Goal: Information Seeking & Learning: Find specific fact

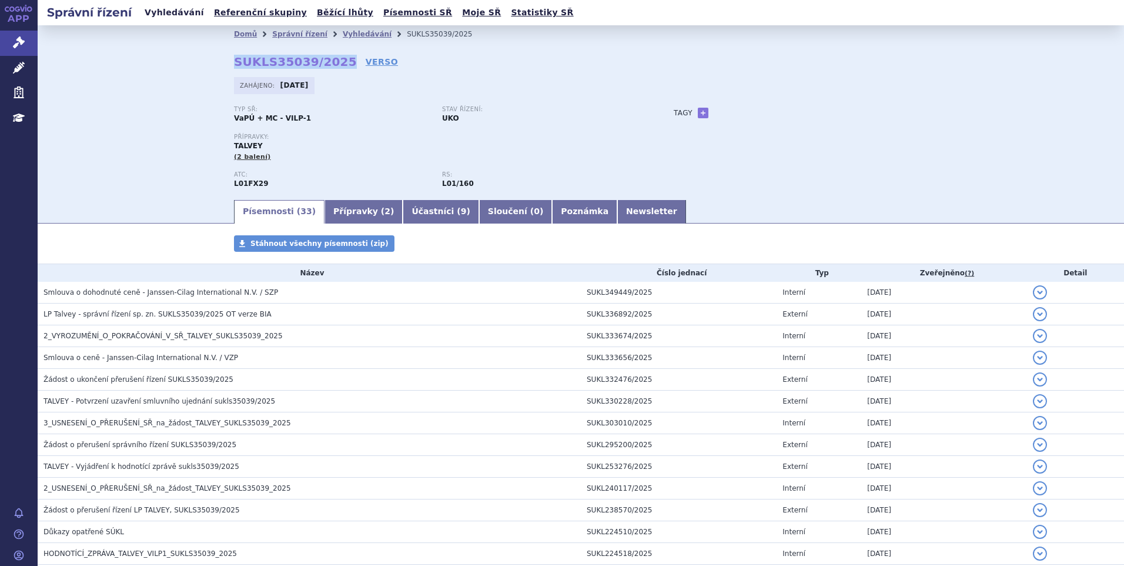
click at [174, 11] on link "Vyhledávání" at bounding box center [174, 13] width 66 height 16
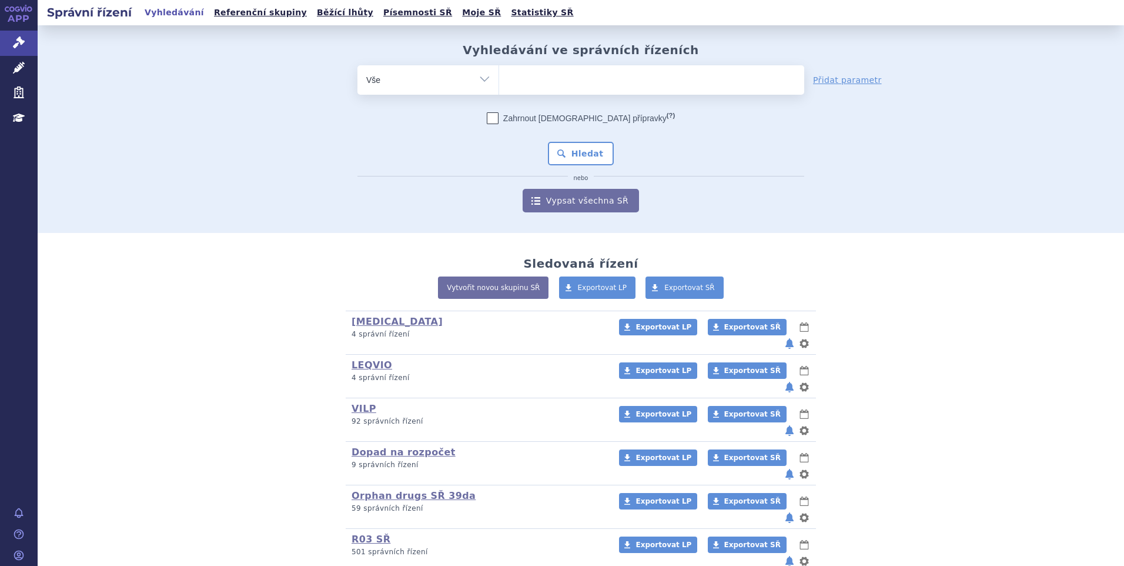
click at [536, 77] on ul at bounding box center [651, 77] width 305 height 25
click at [499, 77] on select at bounding box center [499, 79] width 1 height 29
click at [538, 83] on ul at bounding box center [651, 77] width 305 height 25
click at [499, 83] on select at bounding box center [499, 79] width 1 height 29
paste input "SUKLS354302/2025"
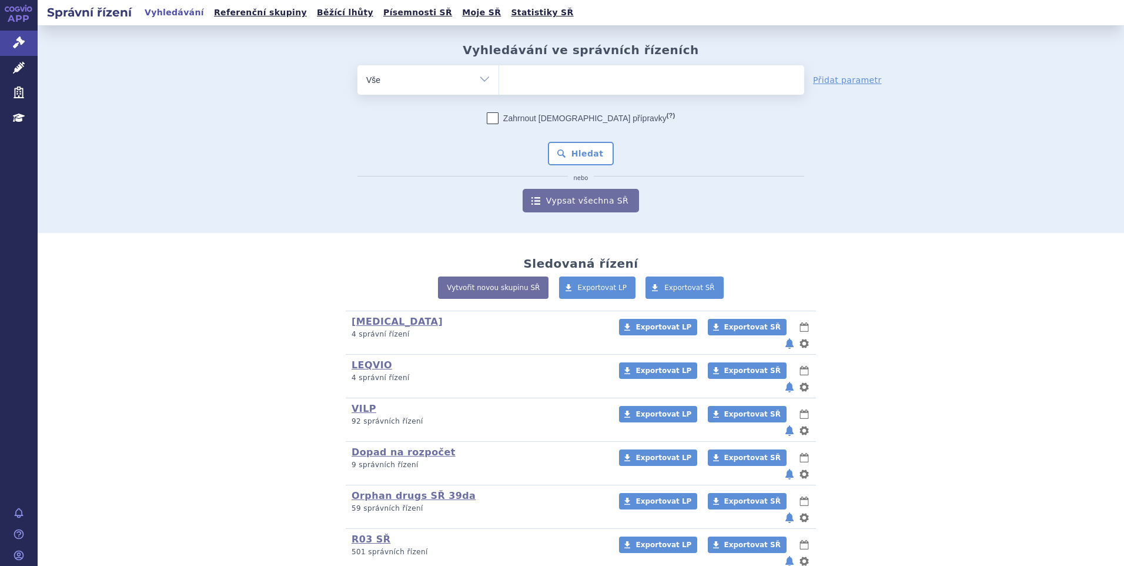
type input "SUKLS354302/2025"
select select "SUKLS354302/2025"
click at [572, 151] on button "Hledat" at bounding box center [581, 154] width 66 height 24
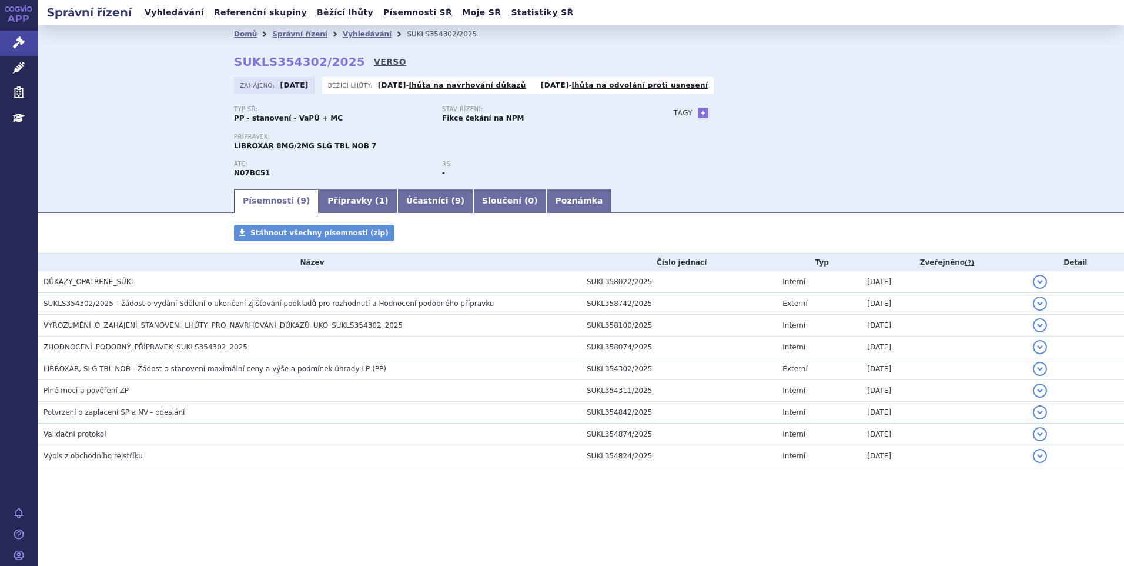
click at [374, 61] on link "VERSO" at bounding box center [390, 62] width 32 height 12
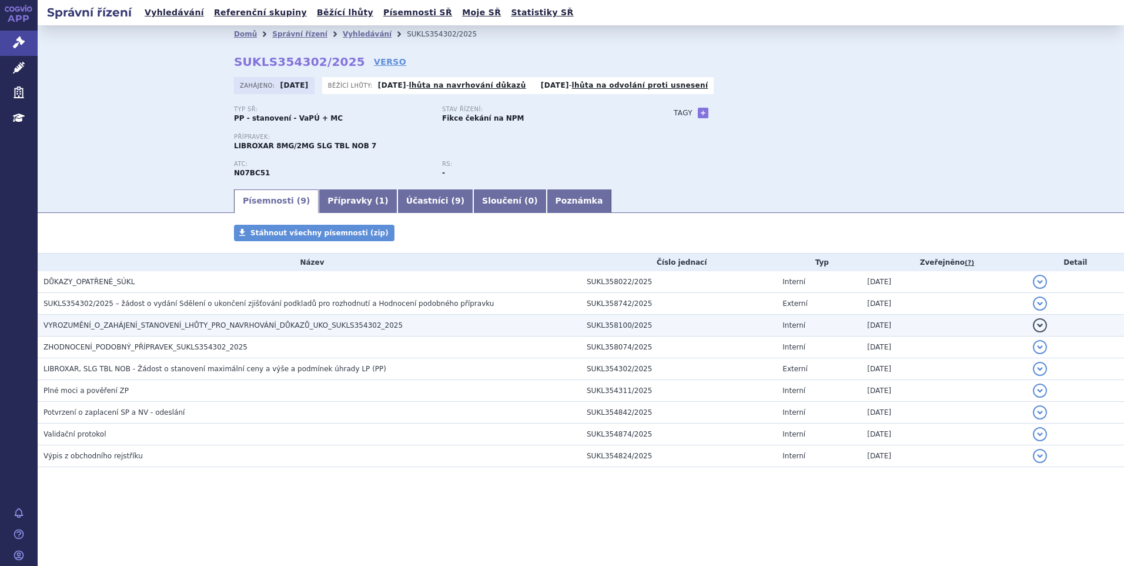
click at [205, 322] on span "VYROZUMĚNÍ_O_ZAHÁJENÍ_STANOVENÍ_LHŮTY_PRO_NAVRHOVÁNÍ_DŮKAZŮ_UKO_SUKLS354302_2025" at bounding box center [223, 325] width 359 height 8
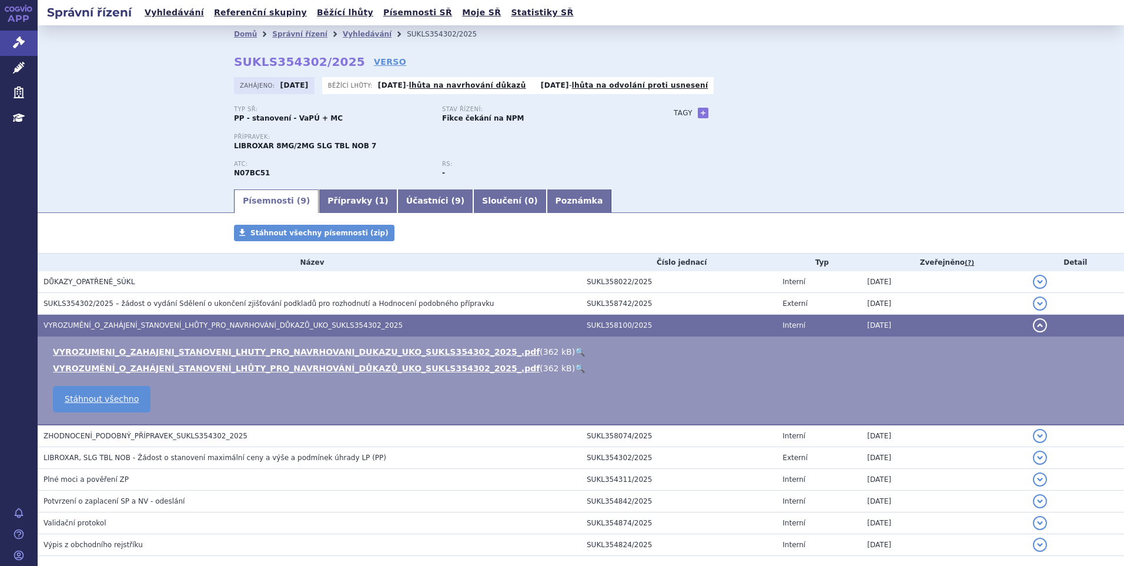
click at [575, 349] on link "🔍" at bounding box center [580, 351] width 10 height 9
click at [230, 61] on div "Domů Správní řízení Vyhledávání SUKLS354302/2025 SUKLS354302/2025 VERSO [GEOGRA…" at bounding box center [580, 115] width 741 height 145
click at [234, 61] on strong "SUKLS354302/2025" at bounding box center [299, 62] width 131 height 14
drag, startPoint x: 230, startPoint y: 59, endPoint x: 336, endPoint y: 68, distance: 106.3
click at [336, 68] on strong "SUKLS354302/2025" at bounding box center [299, 62] width 131 height 14
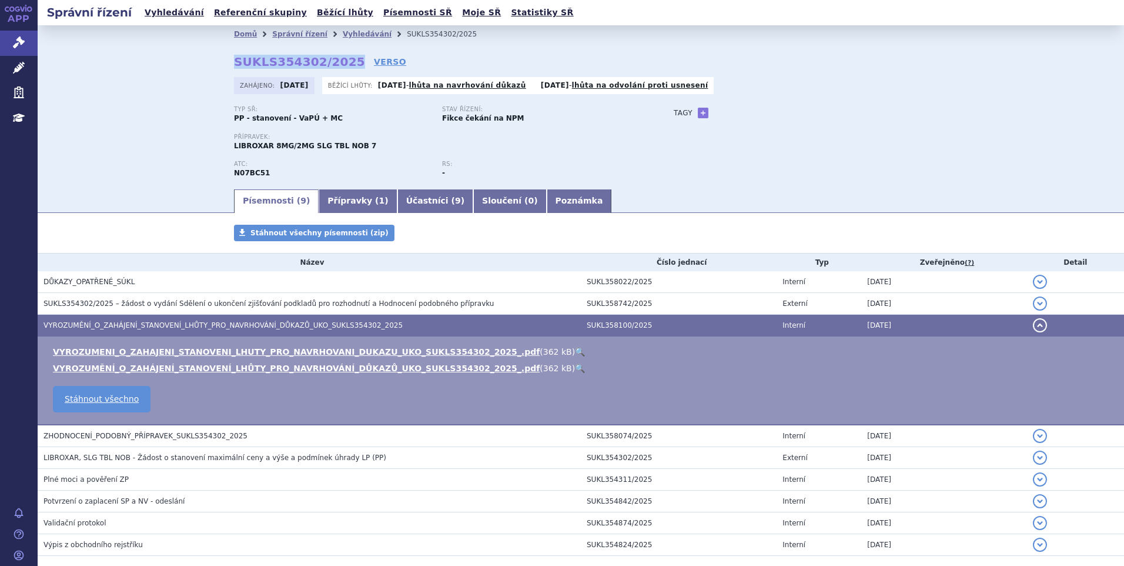
copy strong "SUKLS354302/2025"
click at [149, 10] on link "Vyhledávání" at bounding box center [174, 13] width 66 height 16
drag, startPoint x: 168, startPoint y: 11, endPoint x: 208, endPoint y: 15, distance: 40.2
click at [168, 11] on link "Vyhledávání" at bounding box center [174, 13] width 66 height 16
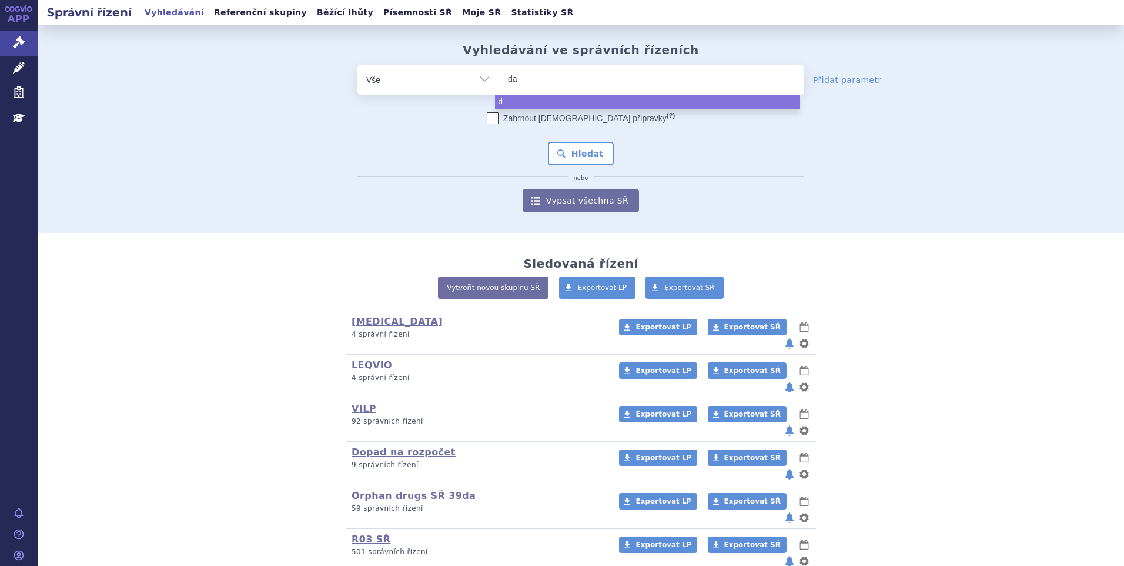
type input "dar"
type input "darza"
type input "darzale"
type input "darzalex"
select select "darzalex"
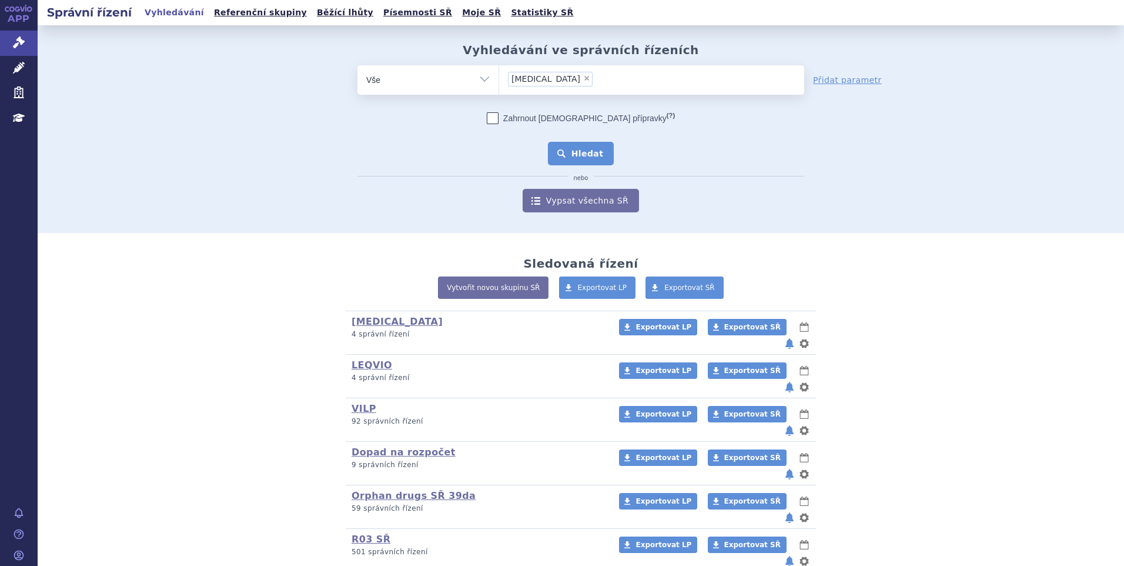
click at [585, 142] on button "Hledat" at bounding box center [581, 154] width 66 height 24
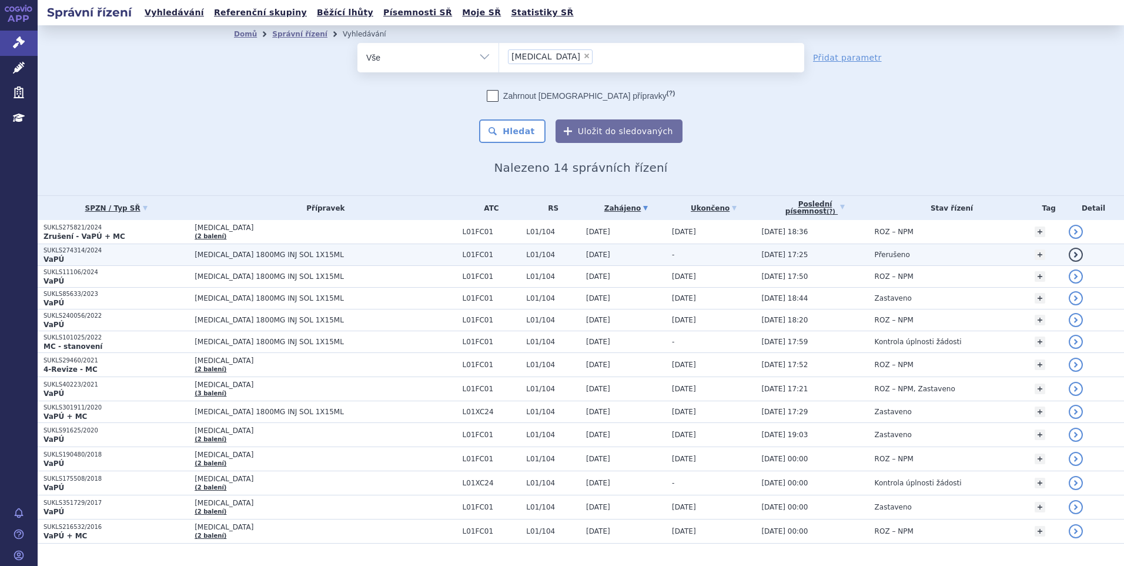
click at [126, 253] on p "SUKLS274314/2024" at bounding box center [116, 250] width 145 height 8
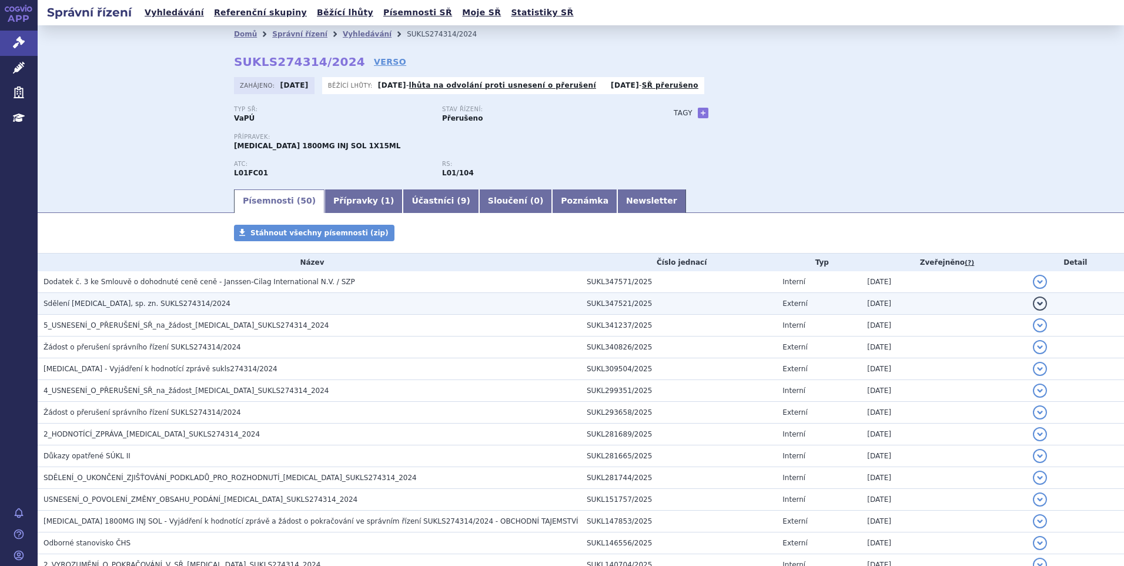
click at [135, 298] on h3 "Sdělení DARZALEX, sp. zn. SUKLS274314/2024" at bounding box center [312, 304] width 537 height 12
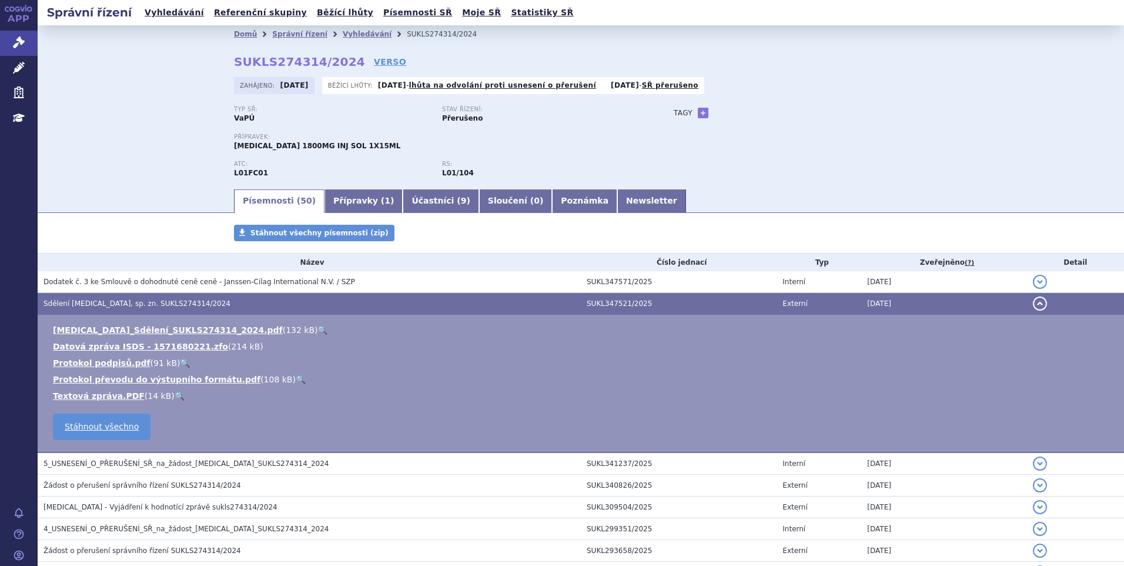
click at [266, 322] on td "DARZALEX_Sdělení_SUKLS274314_2024.pdf ( 132 kB ) 🔍 Datová zpráva ISDS - 1571680…" at bounding box center [581, 384] width 1087 height 138
click at [318, 328] on link "🔍" at bounding box center [323, 329] width 10 height 9
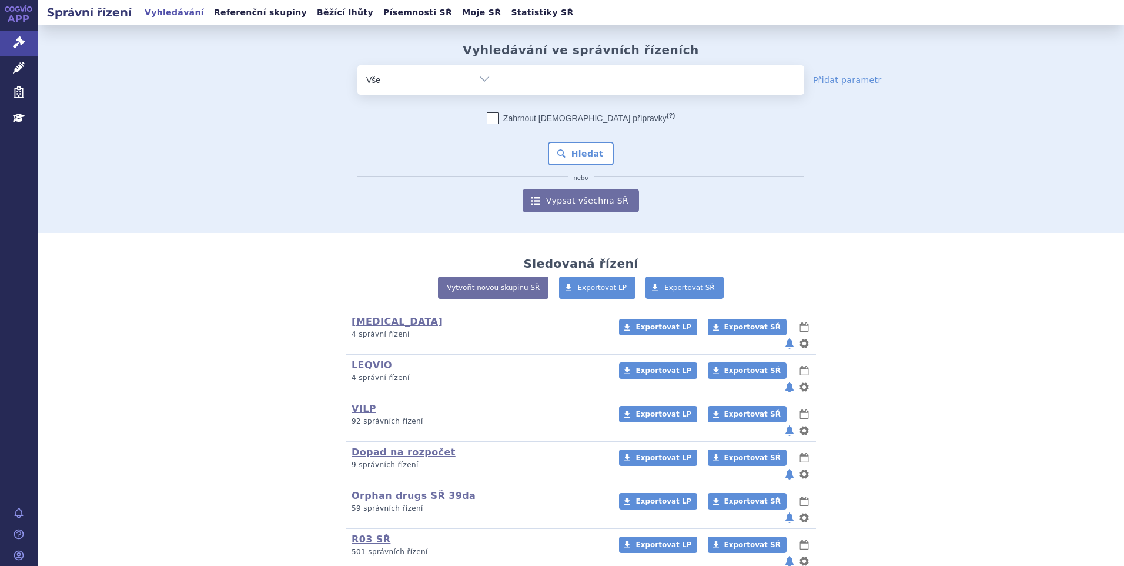
type input "SUKLS314655/2024"
select select "SUKLS314655/2024"
click at [580, 155] on button "Hledat" at bounding box center [581, 154] width 66 height 24
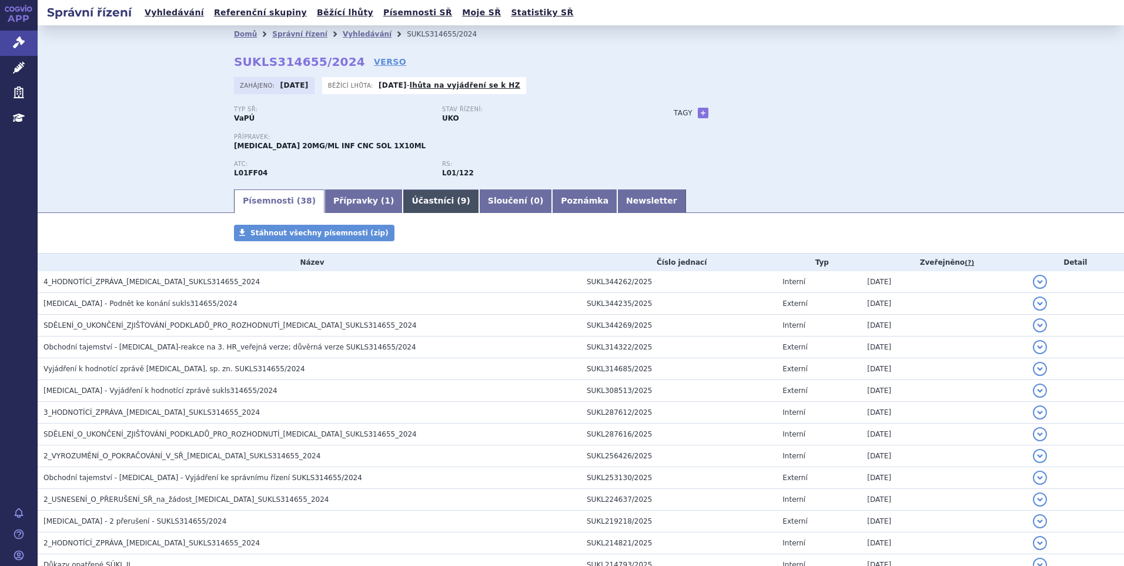
click at [403, 201] on link "Účastníci ( 9 )" at bounding box center [441, 201] width 76 height 24
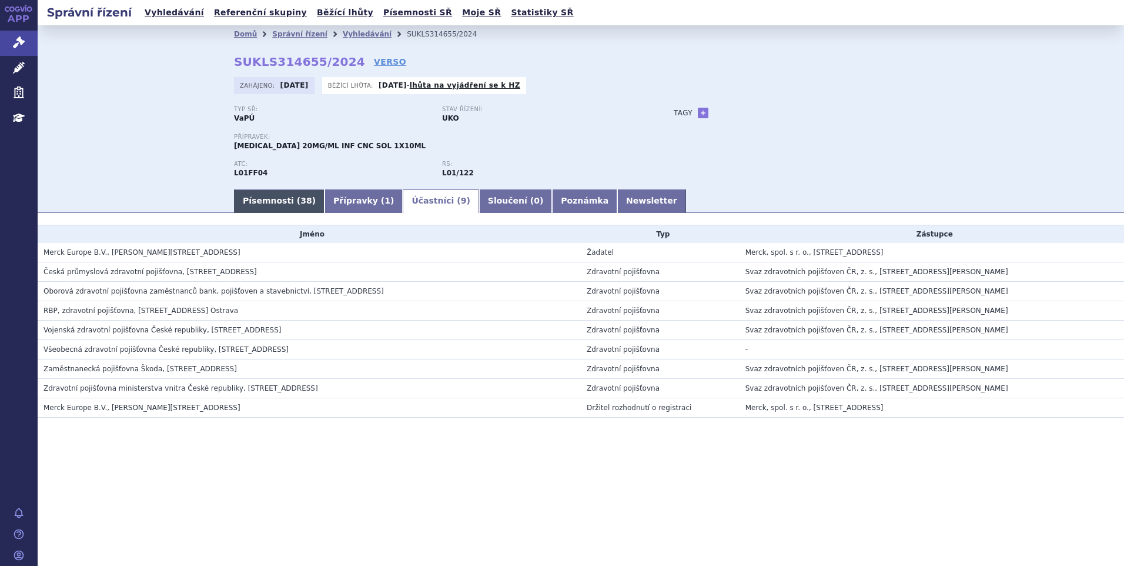
click at [262, 199] on link "Písemnosti ( 38 )" at bounding box center [279, 201] width 91 height 24
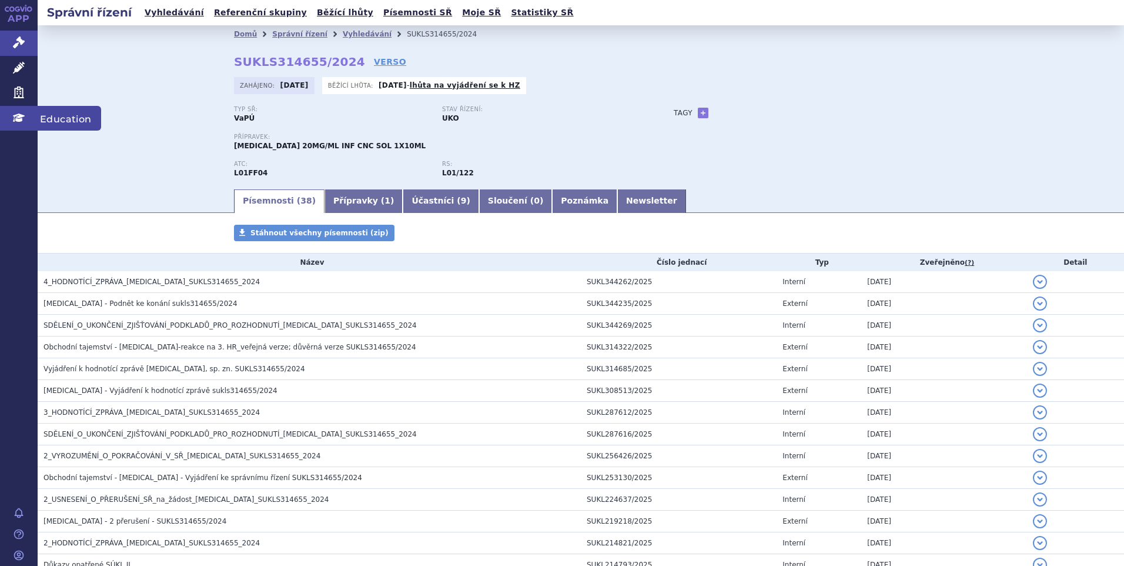
click at [45, 116] on span "Education" at bounding box center [70, 118] width 64 height 25
click at [163, 10] on link "Vyhledávání" at bounding box center [174, 13] width 66 height 16
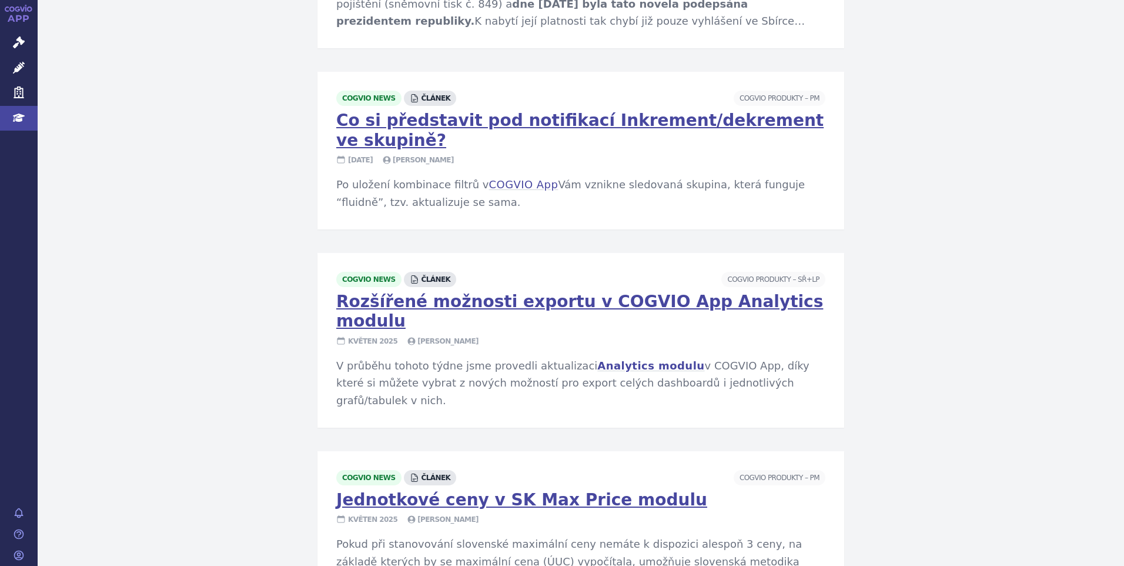
scroll to position [1778, 0]
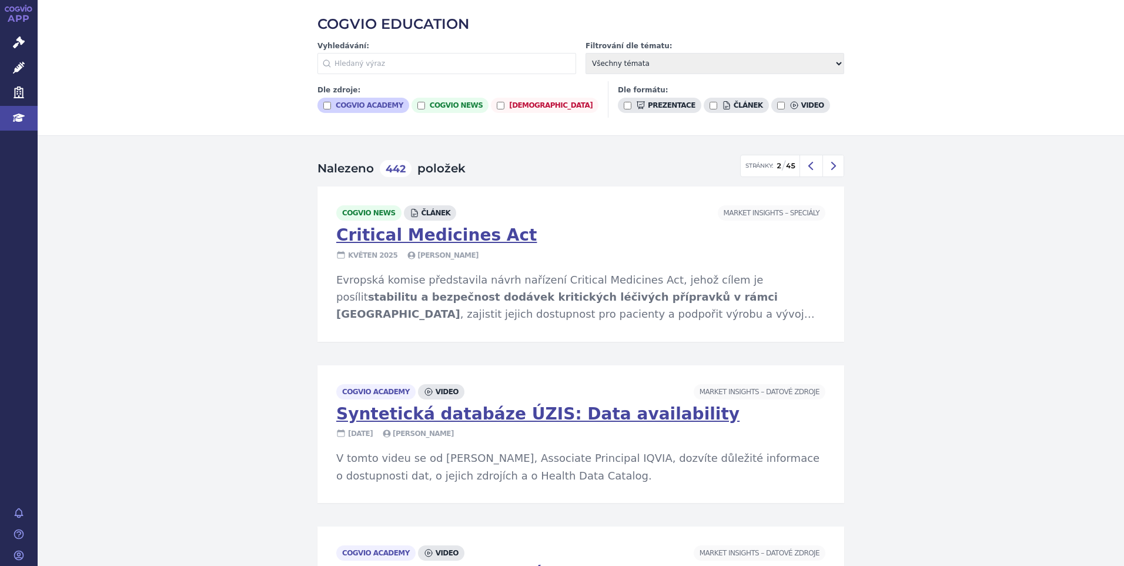
click at [342, 107] on label "cogvio academy" at bounding box center [364, 105] width 92 height 15
click at [331, 107] on input "cogvio academy" at bounding box center [327, 106] width 8 height 8
checkbox input "true"
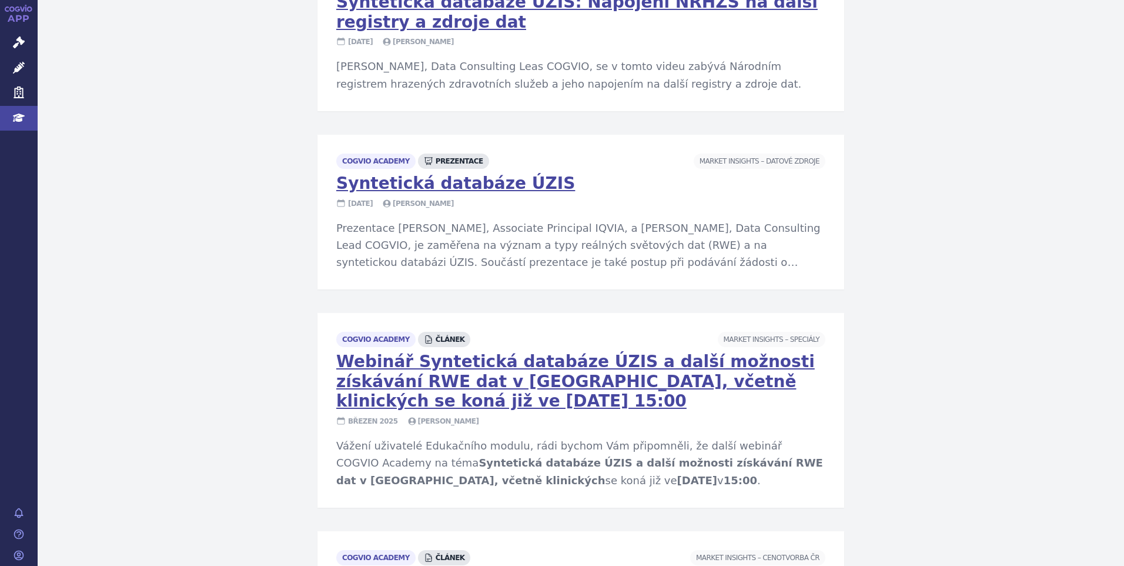
scroll to position [1466, 0]
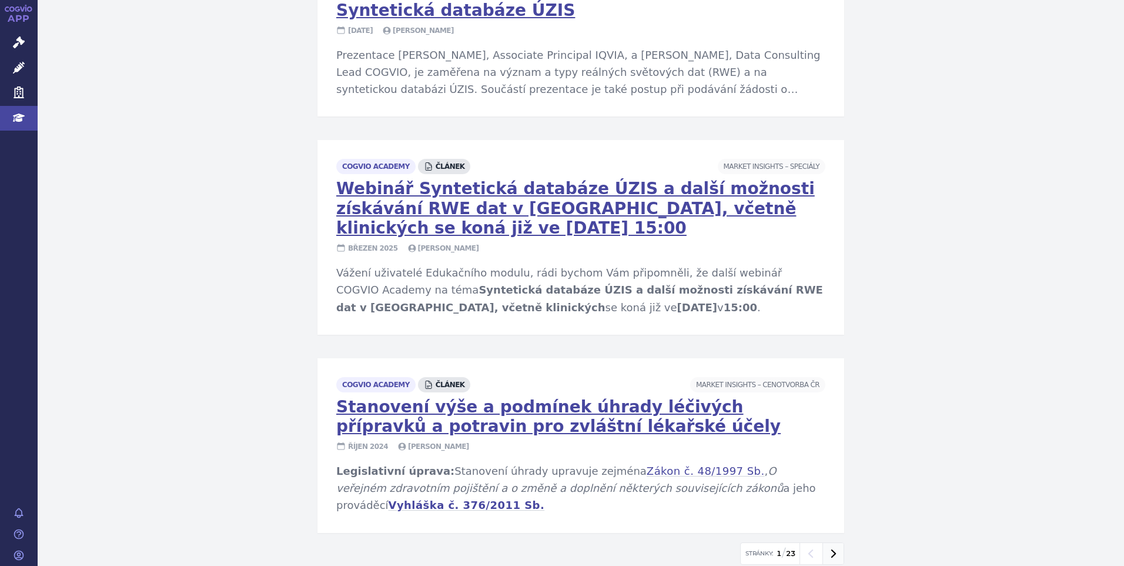
click at [827, 545] on icon at bounding box center [834, 553] width 16 height 16
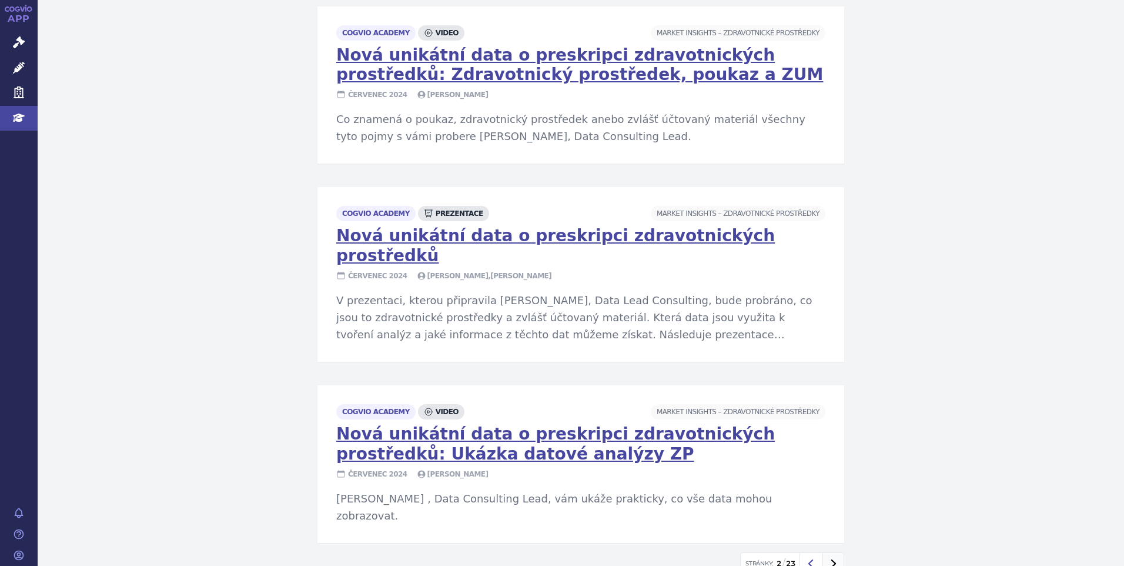
scroll to position [1438, 0]
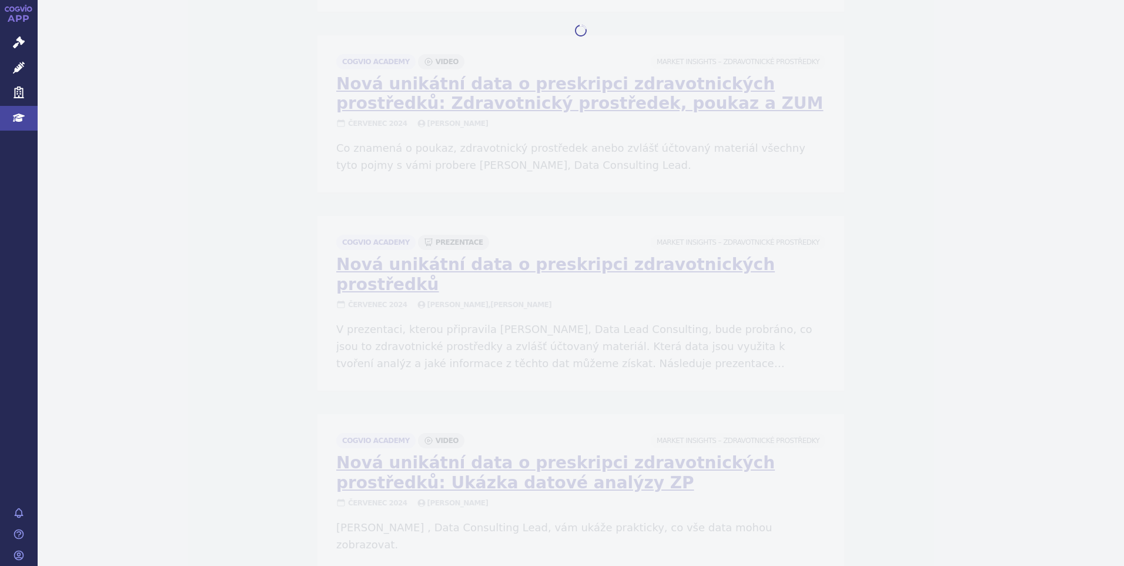
scroll to position [1297, 0]
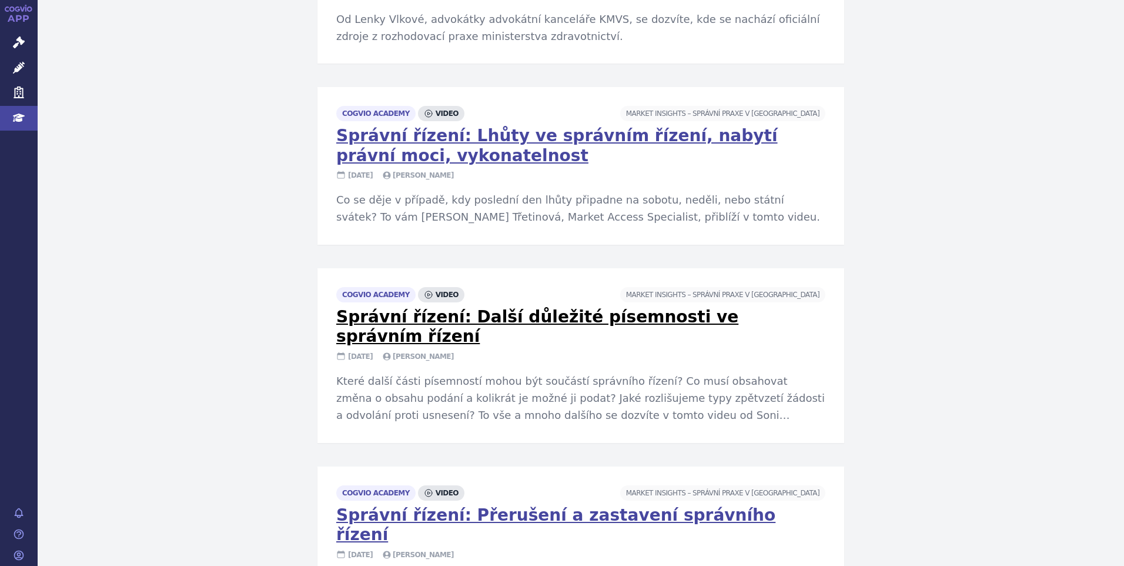
click at [549, 307] on link "Správní řízení: Další důležité písemnosti ve správním řízení" at bounding box center [537, 326] width 402 height 39
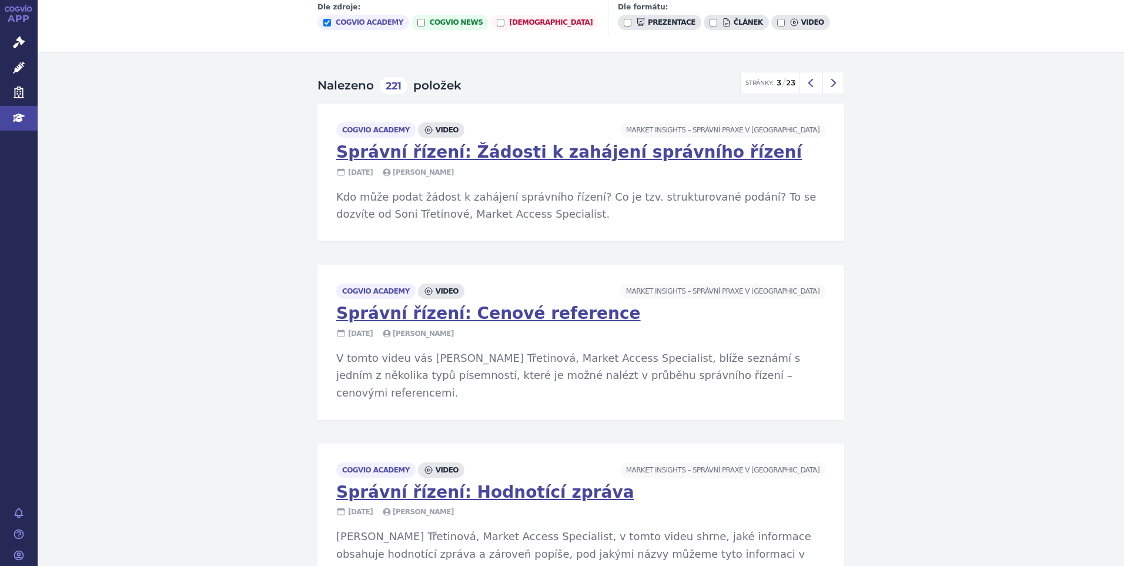
scroll to position [0, 0]
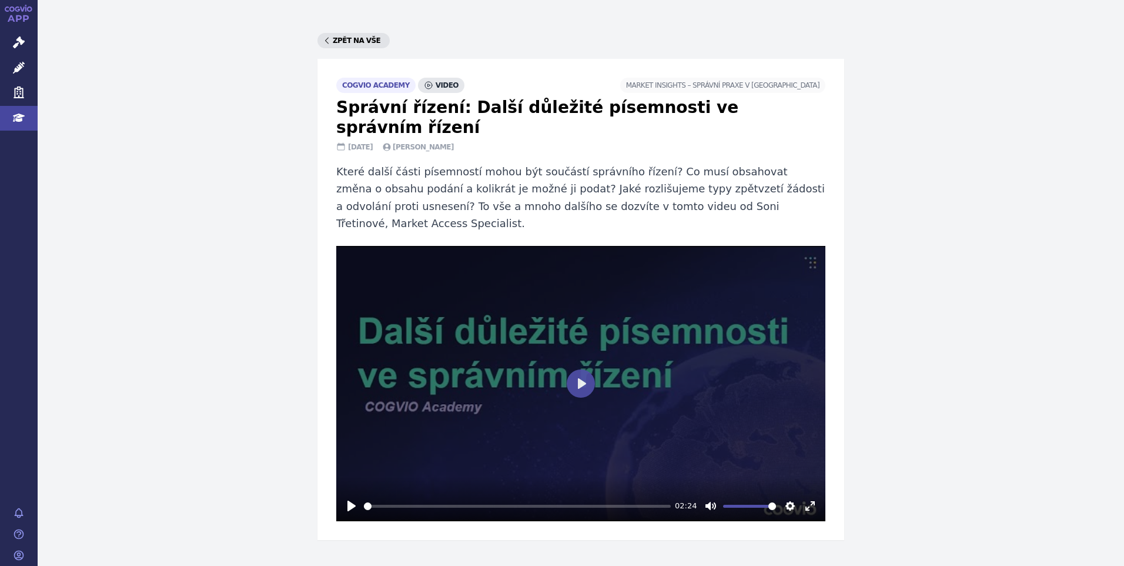
click at [333, 39] on link "Zpět na vše" at bounding box center [354, 40] width 72 height 15
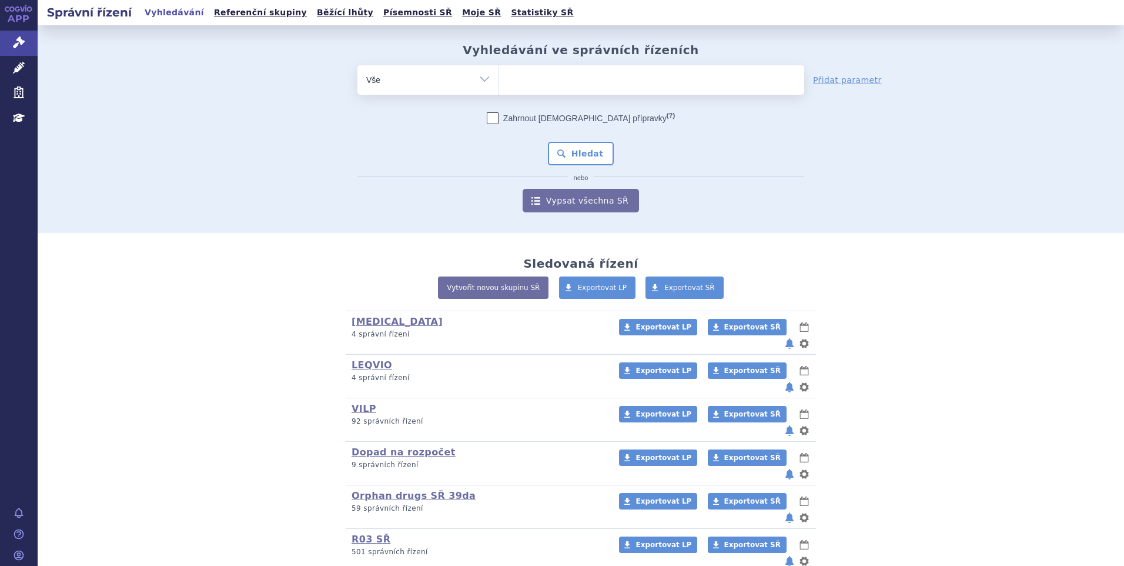
click at [532, 73] on ul at bounding box center [651, 77] width 305 height 25
click at [499, 73] on select at bounding box center [499, 79] width 1 height 29
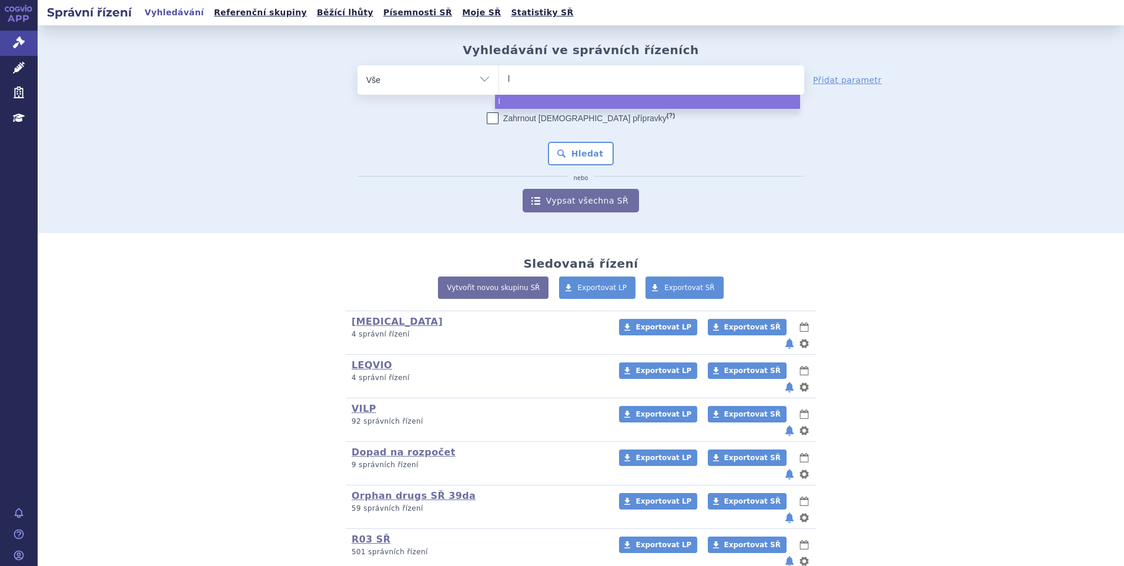
type input "li"
type input "libr"
type input "libro"
type input "librox"
type input "libroxa"
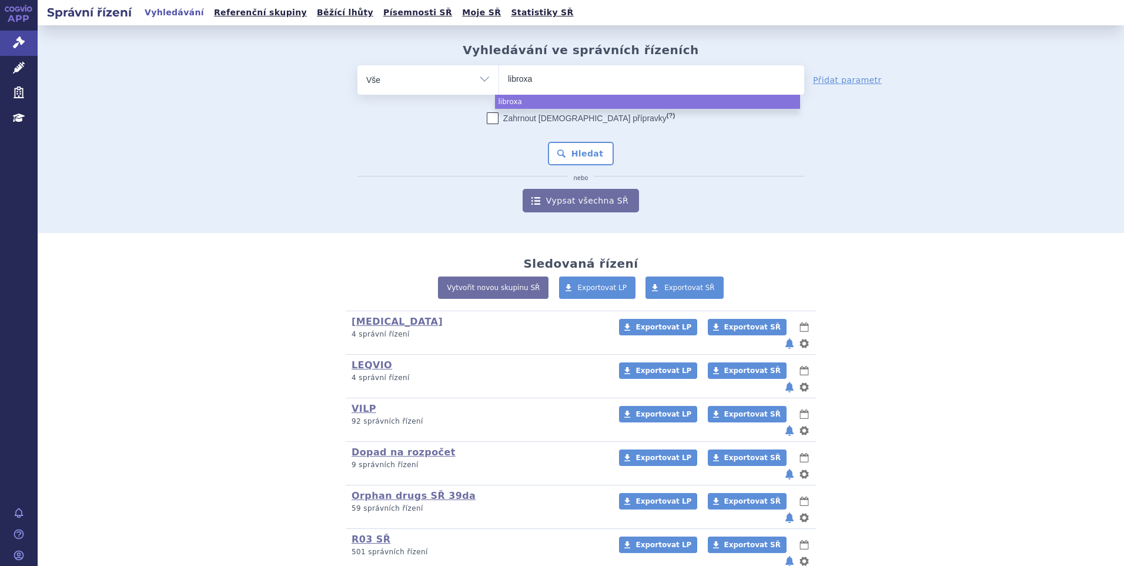
type input "libroxar"
select select "libroxar"
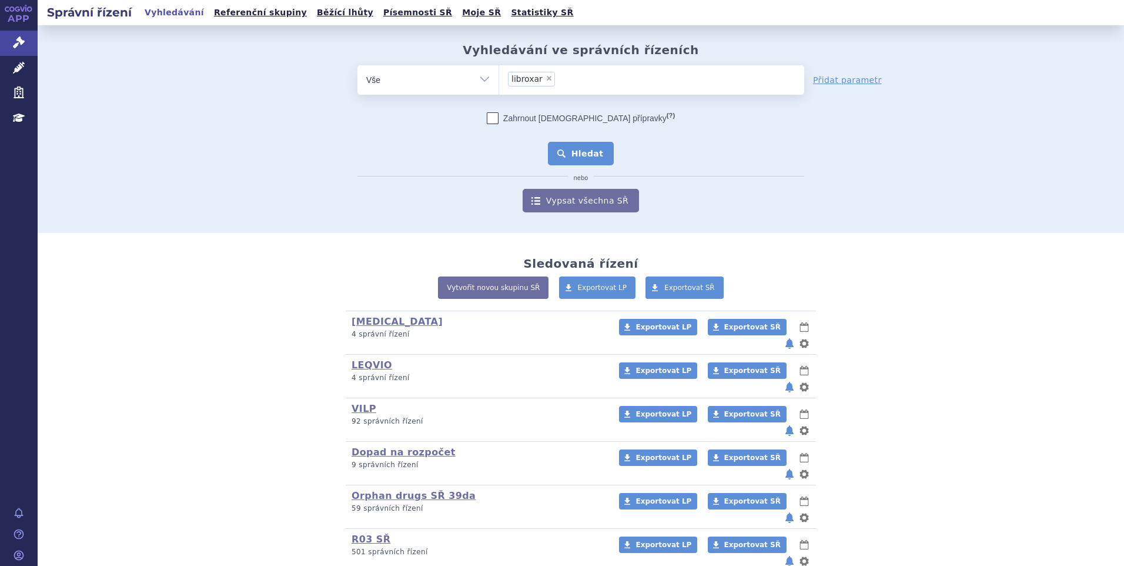
click at [575, 145] on button "Hledat" at bounding box center [581, 154] width 66 height 24
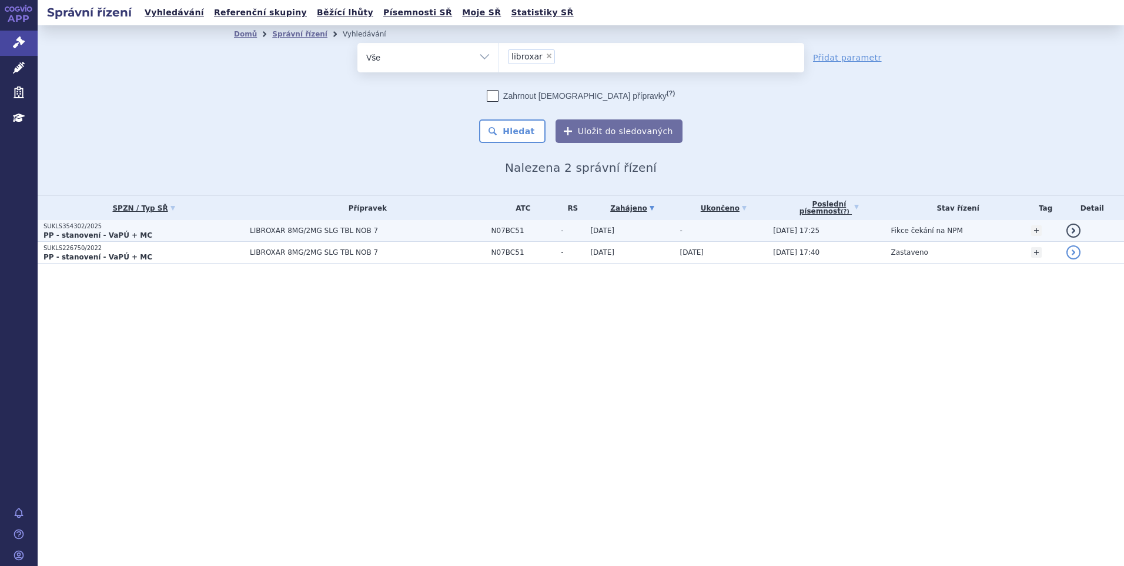
click at [175, 223] on p "SUKLS354302/2025" at bounding box center [144, 226] width 201 height 8
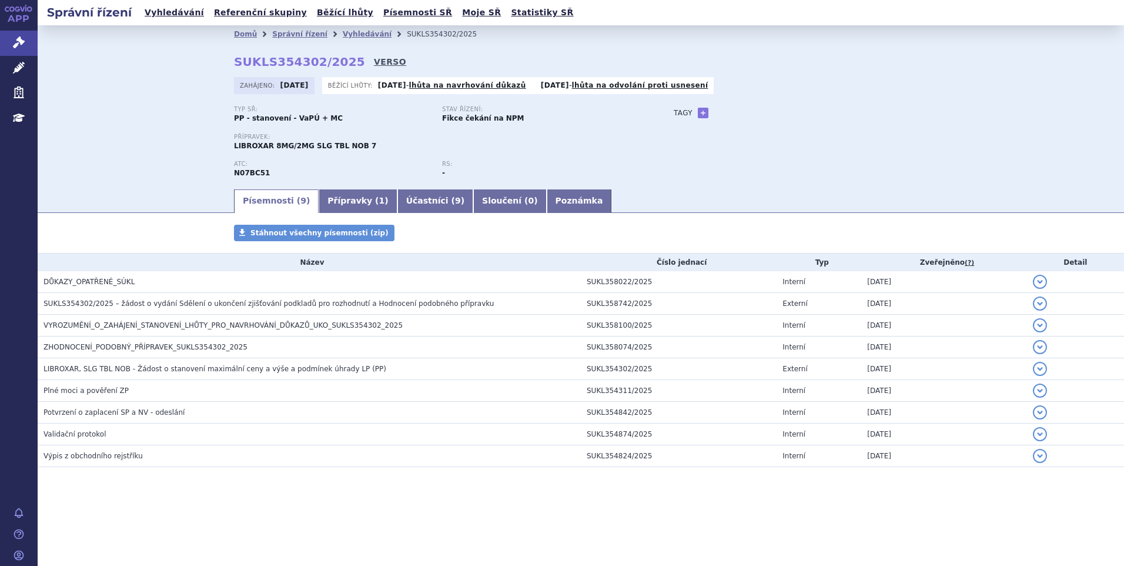
click at [374, 61] on link "VERSO" at bounding box center [390, 62] width 32 height 12
drag, startPoint x: 235, startPoint y: 64, endPoint x: 341, endPoint y: 65, distance: 106.4
click at [341, 65] on strong "SUKLS354302/2025" at bounding box center [299, 62] width 131 height 14
copy strong "SUKLS354302/2025"
